Goal: Information Seeking & Learning: Find specific fact

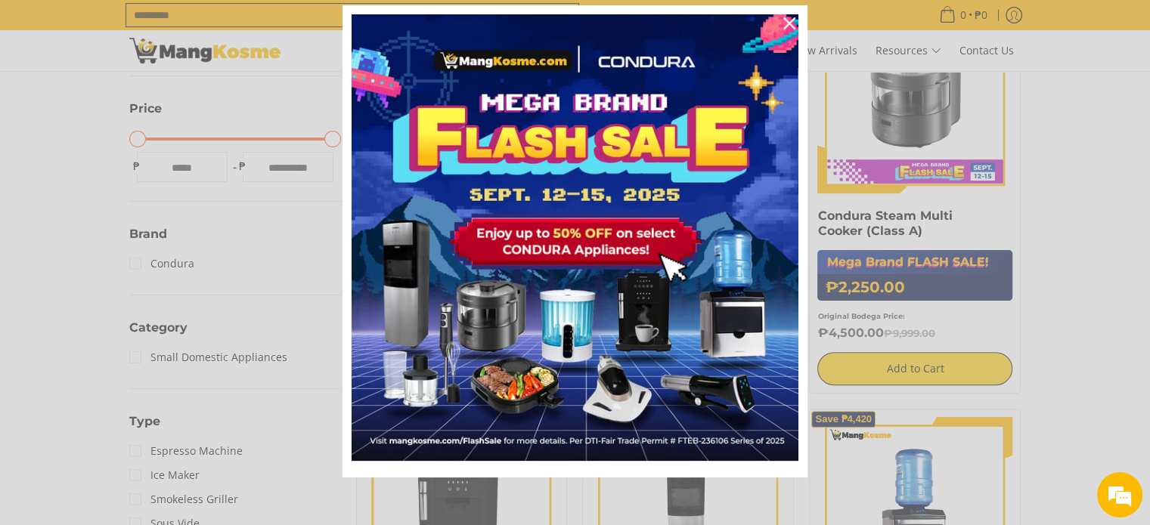
scroll to position [529, 0]
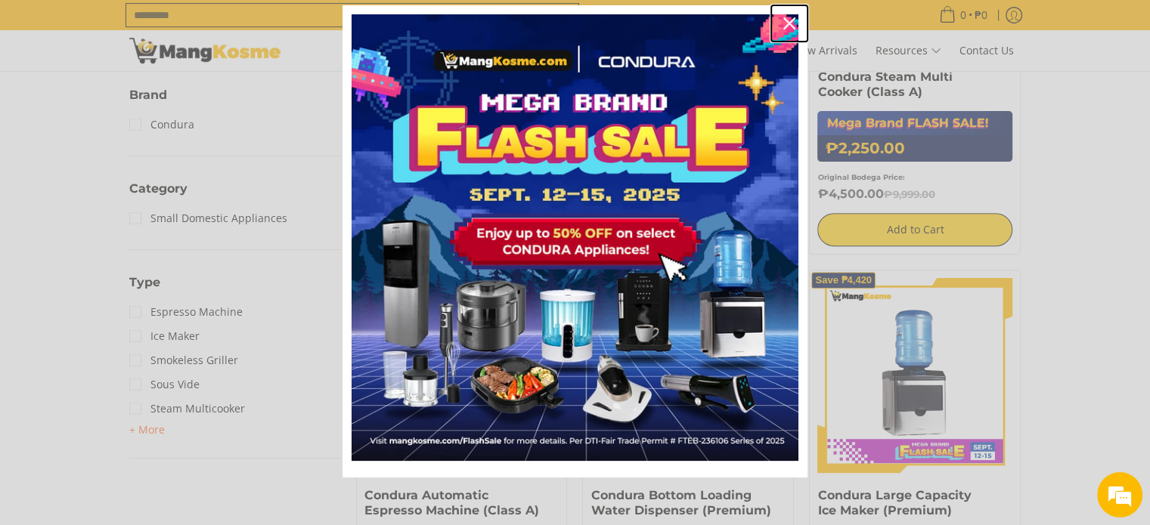
click at [778, 14] on div "Close" at bounding box center [789, 23] width 24 height 24
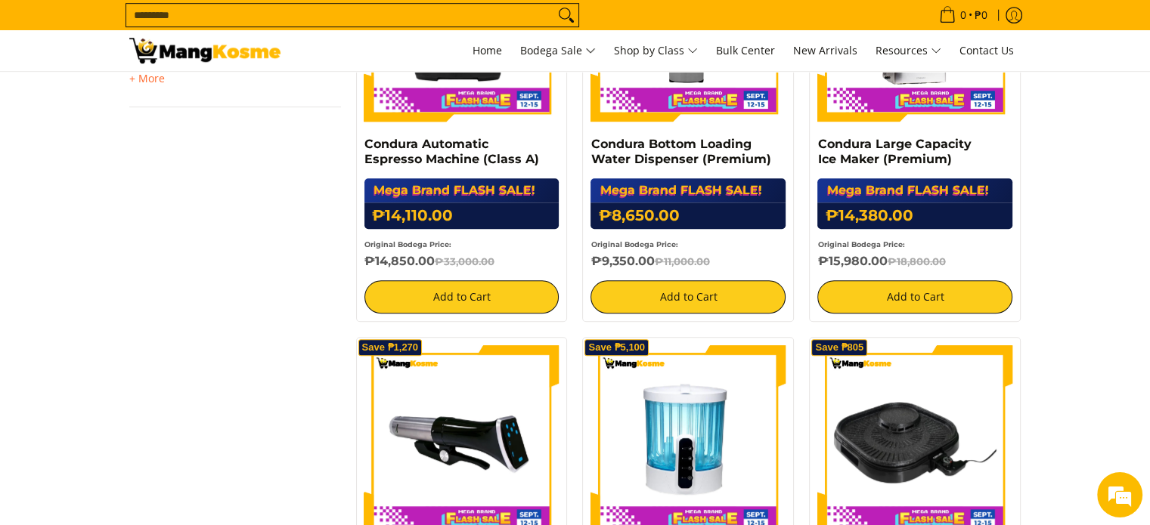
scroll to position [907, 0]
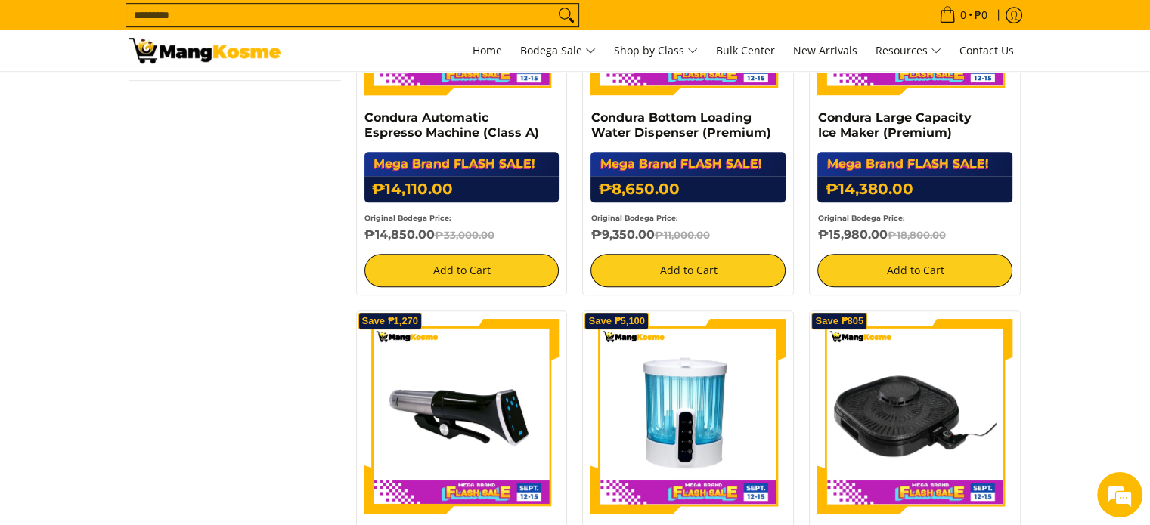
click at [184, 17] on input "Search..." at bounding box center [340, 15] width 428 height 23
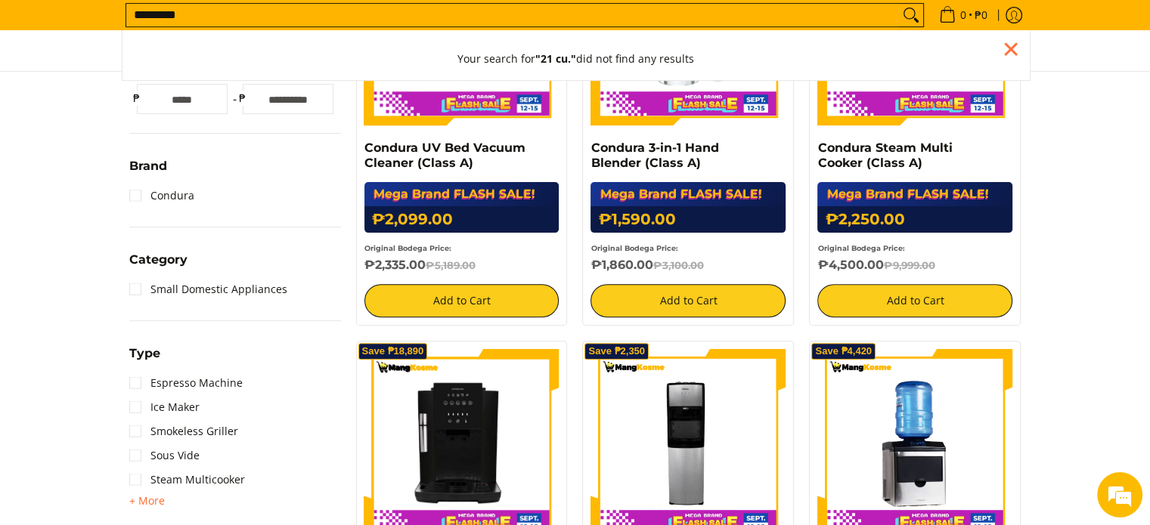
scroll to position [339, 0]
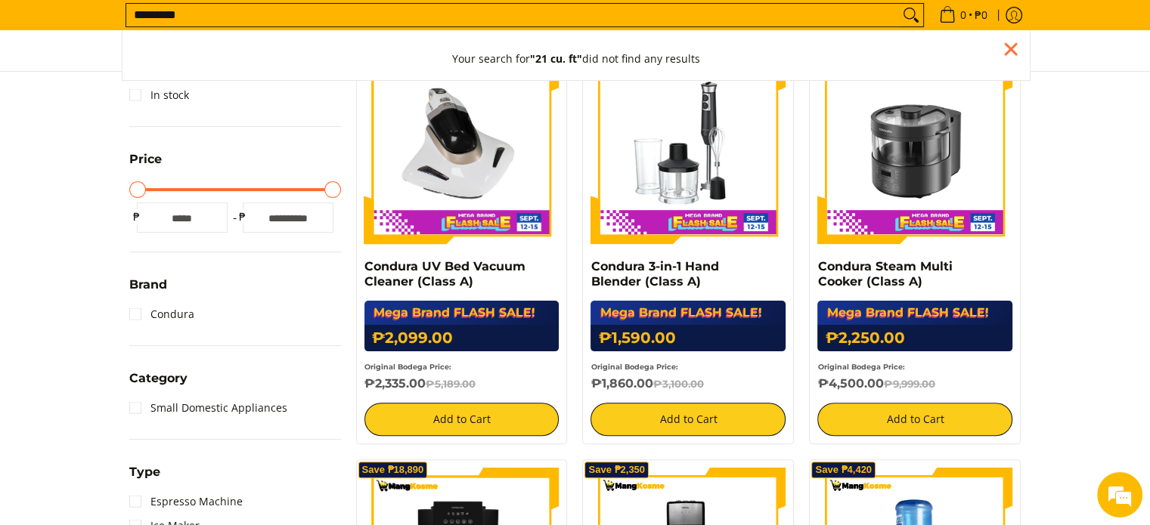
type input "*********"
click at [899, 4] on button "Search" at bounding box center [911, 15] width 24 height 23
